Goal: Entertainment & Leisure: Consume media (video, audio)

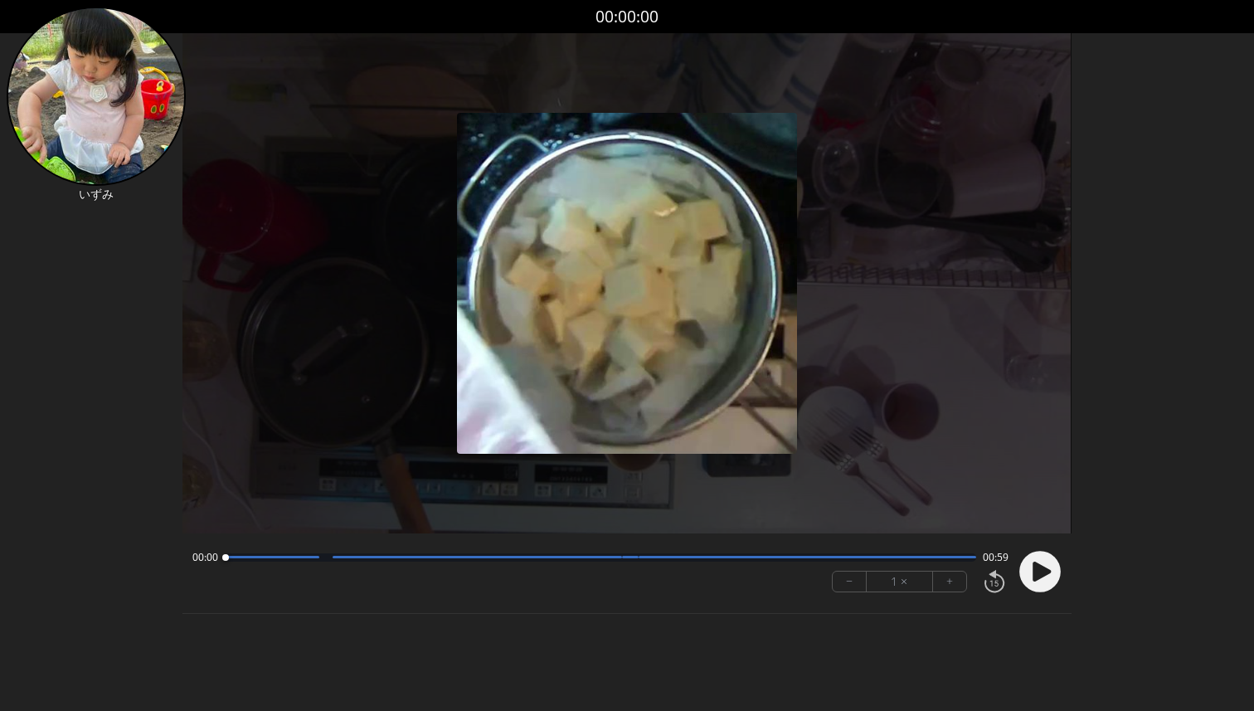
click at [1043, 581] on circle at bounding box center [1039, 571] width 41 height 41
click at [1040, 571] on icon at bounding box center [1042, 571] width 18 height 20
click at [321, 563] on div "00:02 00:56" at bounding box center [599, 557] width 815 height 13
click at [323, 558] on div at bounding box center [600, 557] width 751 height 8
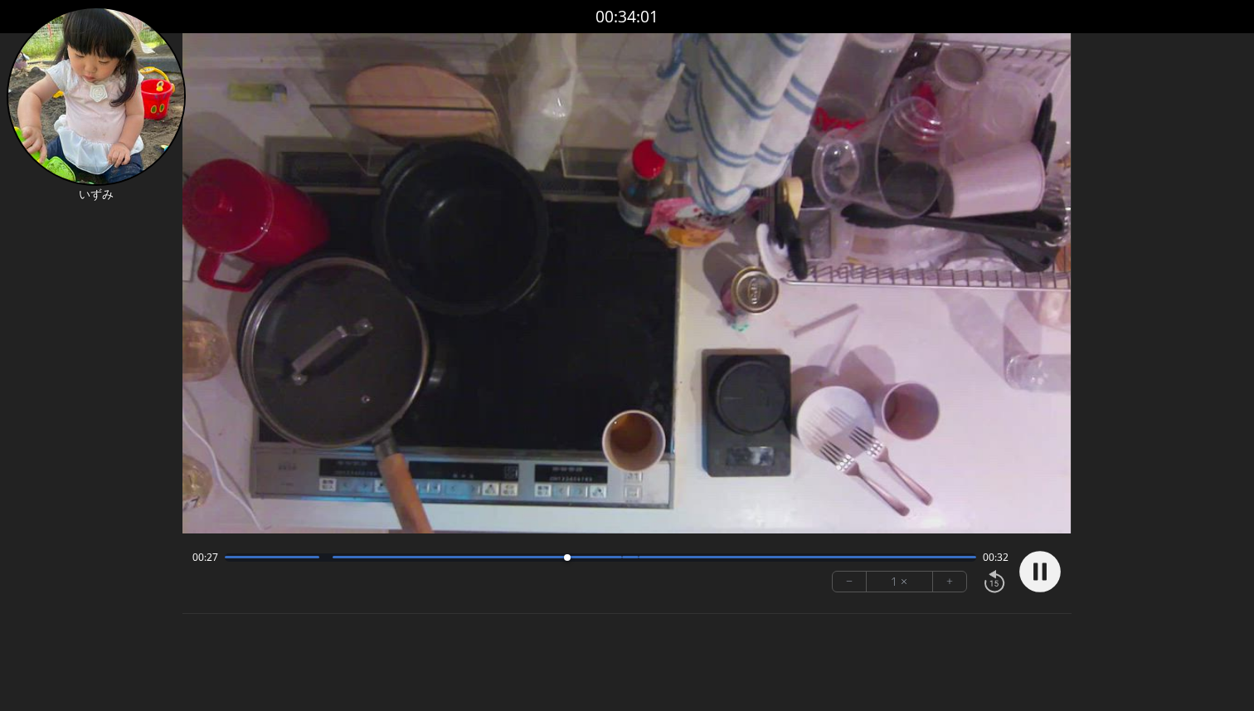
click at [632, 560] on div at bounding box center [600, 557] width 751 height 8
click at [670, 556] on div at bounding box center [807, 557] width 337 height 2
click at [717, 553] on div at bounding box center [600, 557] width 751 height 8
click at [787, 553] on div at bounding box center [600, 557] width 751 height 8
click at [775, 561] on div at bounding box center [600, 557] width 751 height 8
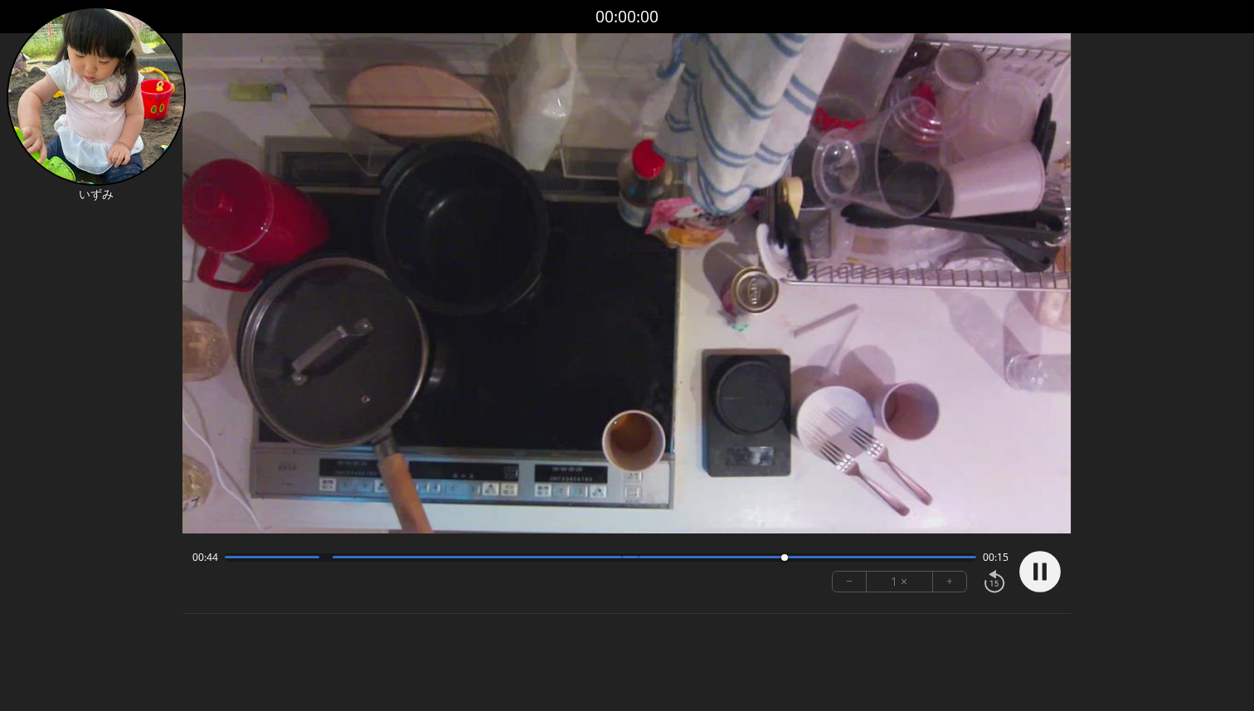
click at [723, 548] on div "00:44 00:15 − 1 × +" at bounding box center [597, 571] width 822 height 56
click at [1038, 567] on circle at bounding box center [1039, 571] width 41 height 41
click at [843, 558] on div at bounding box center [600, 557] width 751 height 8
click at [603, 556] on div at bounding box center [477, 557] width 289 height 2
click at [561, 556] on div at bounding box center [477, 557] width 289 height 2
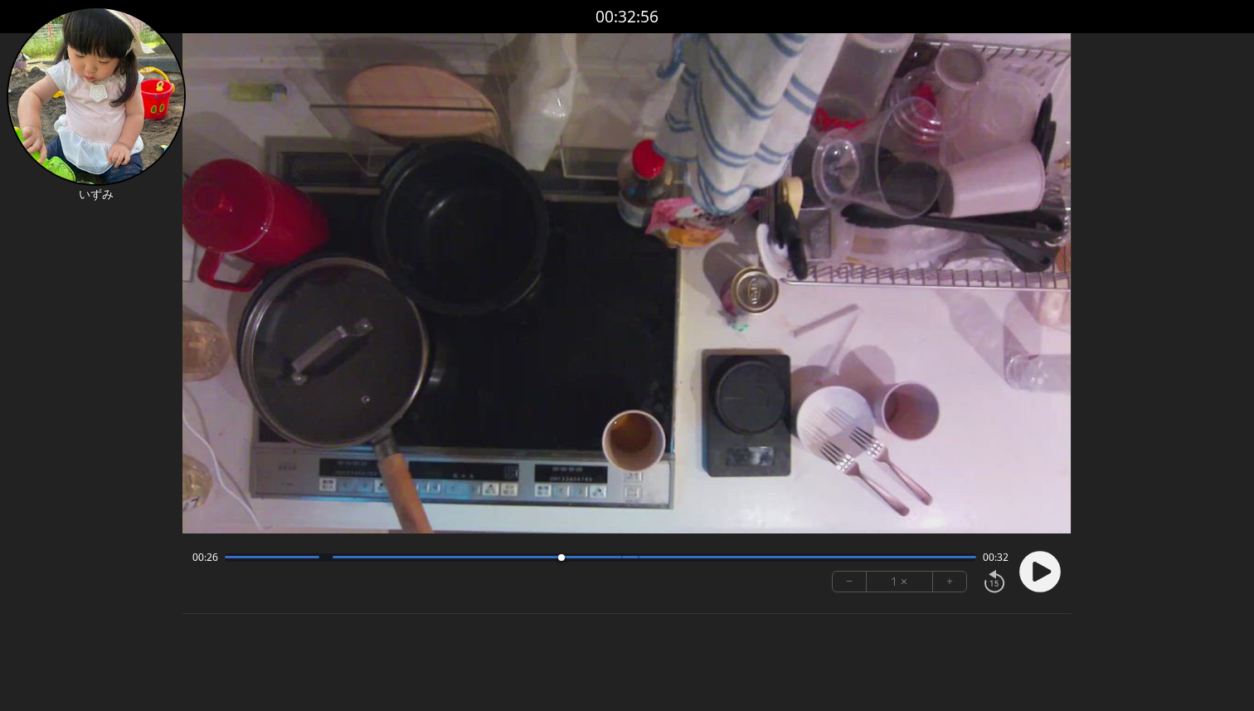
click at [591, 556] on div at bounding box center [477, 557] width 289 height 2
drag, startPoint x: 591, startPoint y: 556, endPoint x: 486, endPoint y: 547, distance: 105.7
click at [486, 547] on div at bounding box center [487, 558] width 22 height 22
drag, startPoint x: 484, startPoint y: 558, endPoint x: 768, endPoint y: 572, distance: 284.0
click at [768, 572] on div "00:41 00:18 − 1 × +" at bounding box center [597, 571] width 822 height 56
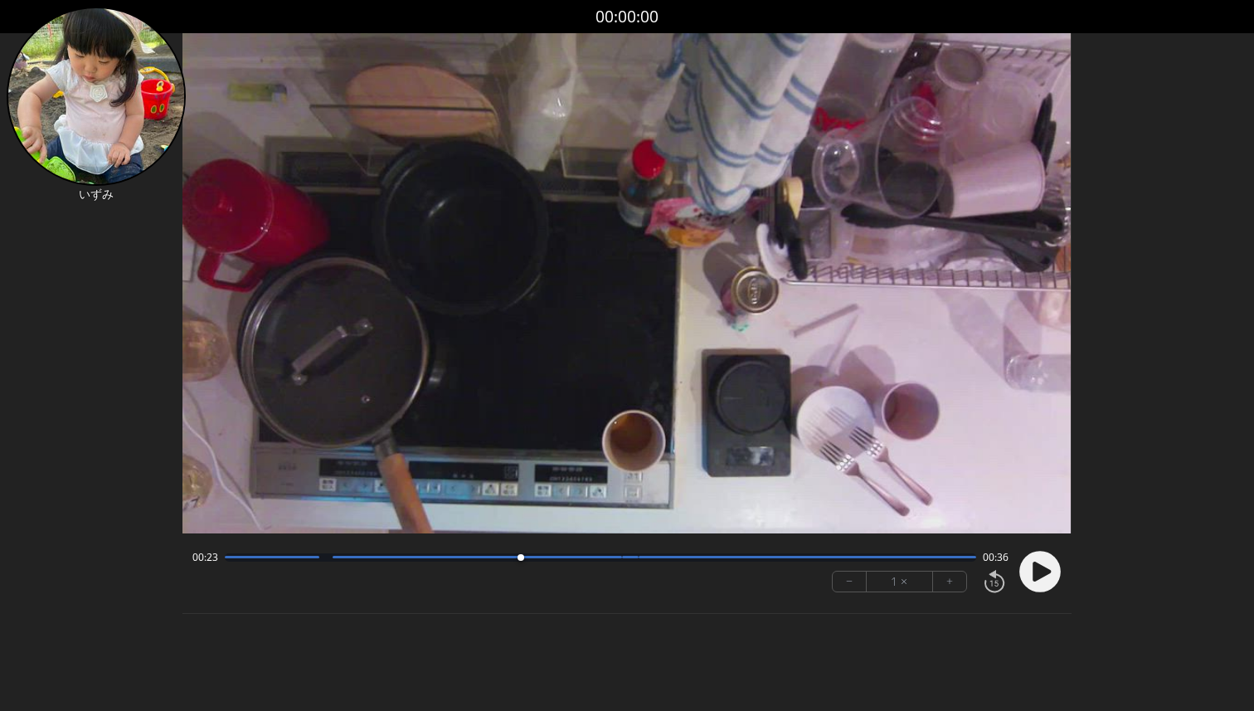
drag, startPoint x: 769, startPoint y: 557, endPoint x: 459, endPoint y: 570, distance: 310.4
click at [459, 570] on div "00:23 00:36 − 1 × +" at bounding box center [597, 571] width 822 height 56
drag, startPoint x: 458, startPoint y: 558, endPoint x: 540, endPoint y: 558, distance: 82.1
click at [542, 558] on div at bounding box center [543, 557] width 7 height 7
drag, startPoint x: 540, startPoint y: 558, endPoint x: 562, endPoint y: 557, distance: 22.4
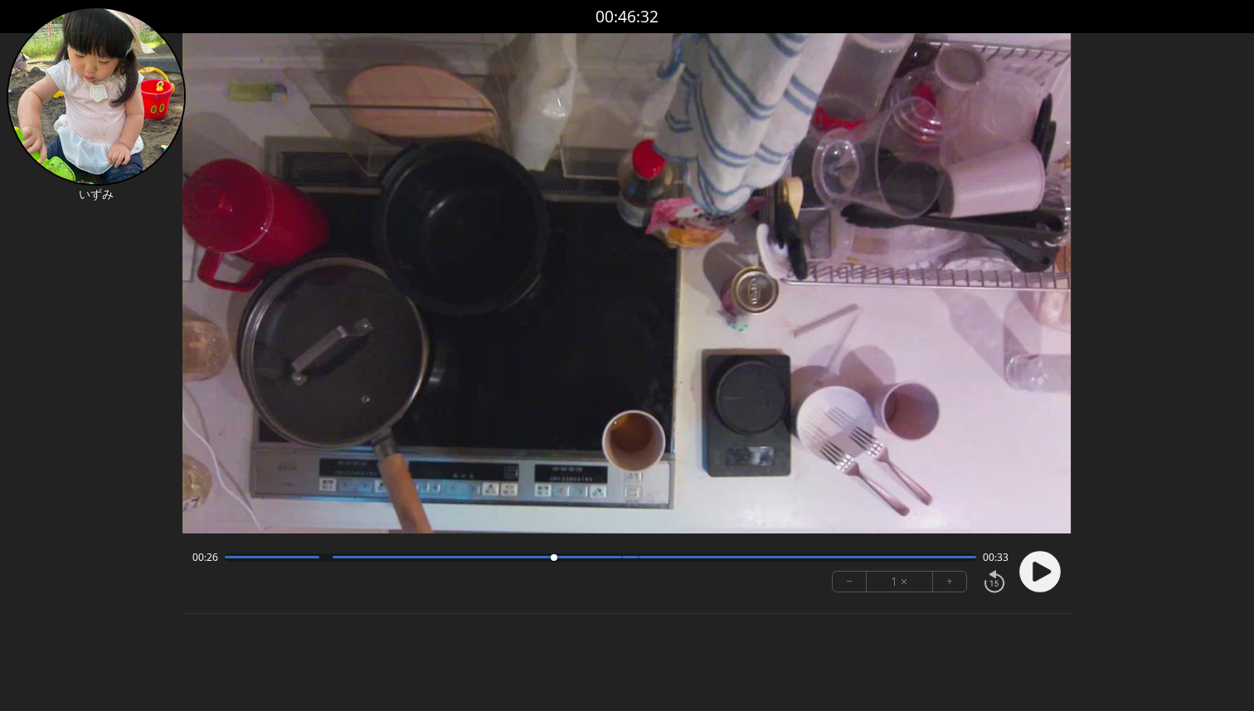
click at [557, 557] on div at bounding box center [554, 557] width 7 height 7
drag, startPoint x: 562, startPoint y: 557, endPoint x: 599, endPoint y: 556, distance: 36.5
click at [577, 556] on div at bounding box center [574, 557] width 7 height 7
drag, startPoint x: 599, startPoint y: 556, endPoint x: 576, endPoint y: 556, distance: 22.4
click at [580, 556] on div at bounding box center [583, 557] width 7 height 7
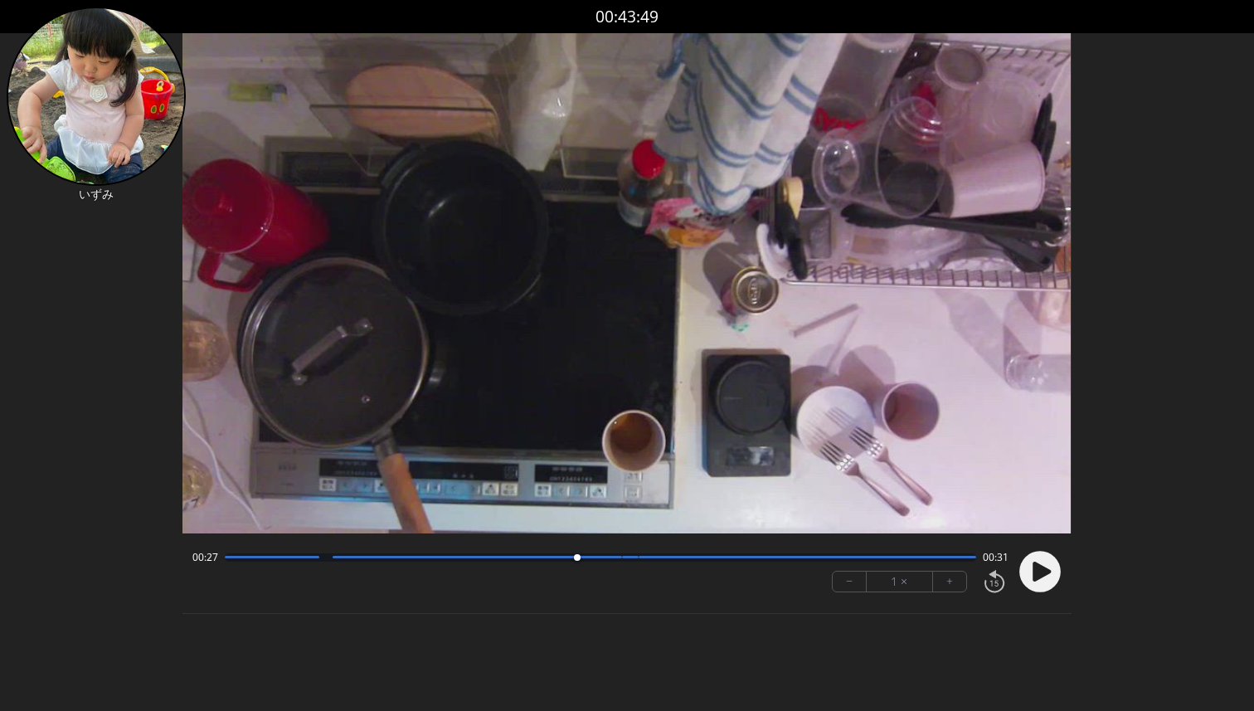
drag, startPoint x: 576, startPoint y: 556, endPoint x: 553, endPoint y: 556, distance: 23.2
click at [574, 556] on div at bounding box center [577, 557] width 7 height 7
click at [699, 474] on video at bounding box center [626, 283] width 888 height 500
